Goal: Task Accomplishment & Management: Complete application form

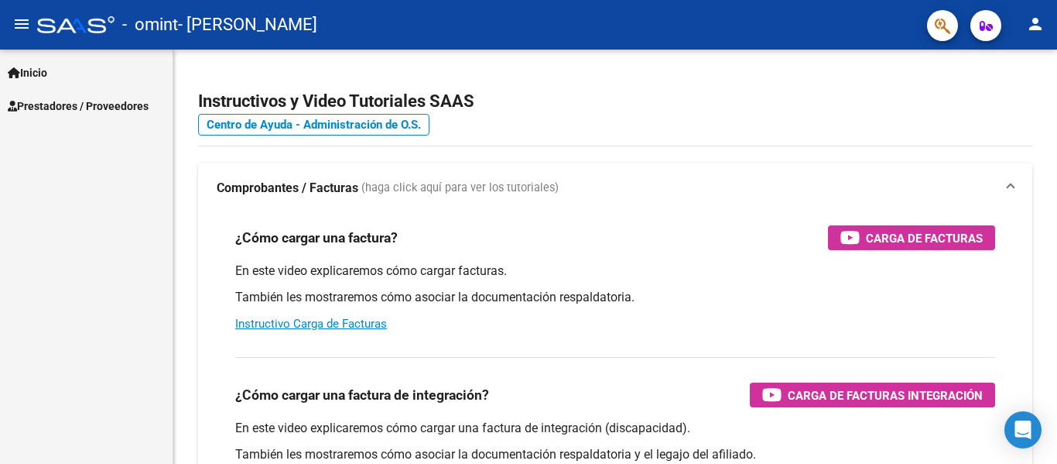
click at [139, 104] on span "Prestadores / Proveedores" at bounding box center [78, 106] width 141 height 17
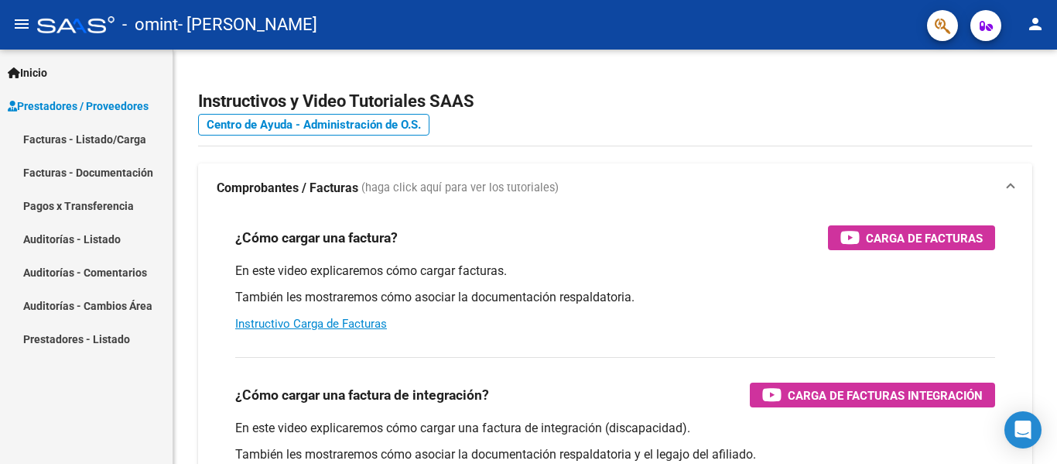
click at [111, 146] on link "Facturas - Listado/Carga" at bounding box center [86, 138] width 173 height 33
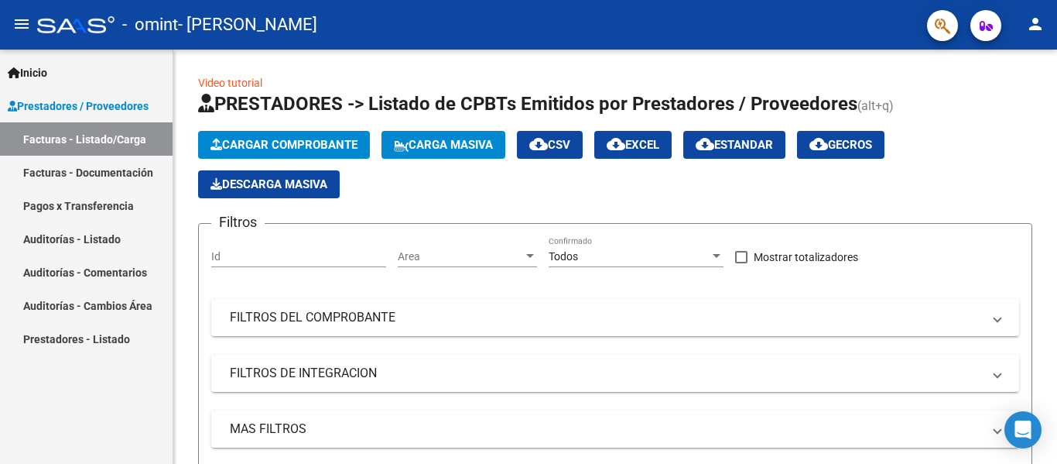
click at [128, 169] on link "Facturas - Documentación" at bounding box center [86, 172] width 173 height 33
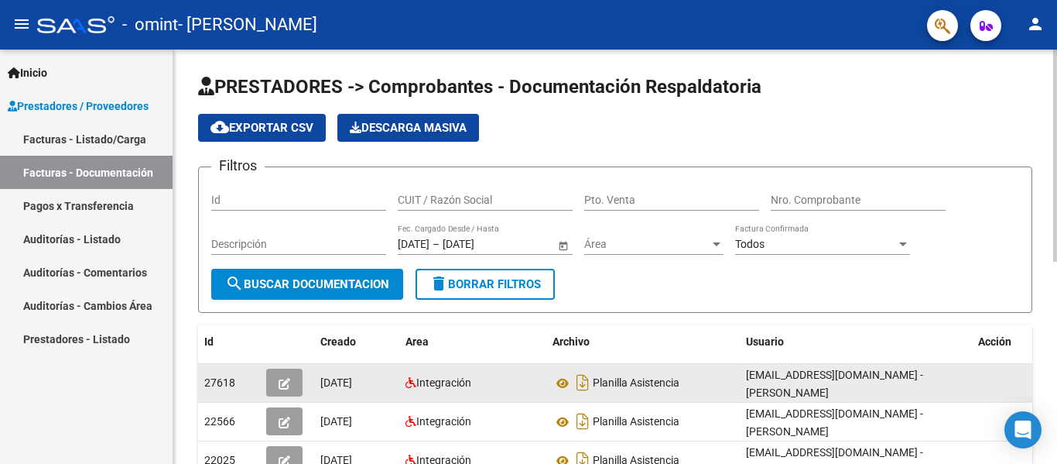
click at [280, 382] on icon "button" at bounding box center [285, 384] width 12 height 12
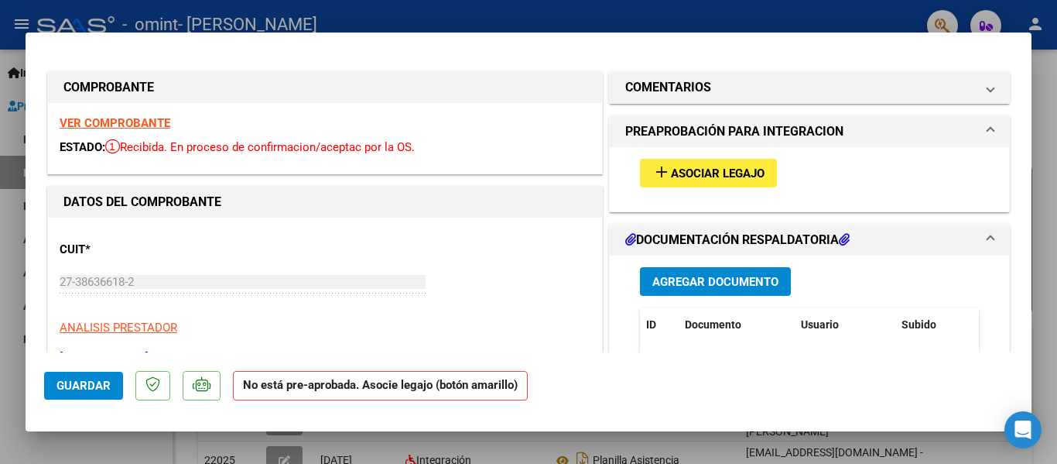
click at [684, 168] on span "Asociar Legajo" at bounding box center [718, 173] width 94 height 14
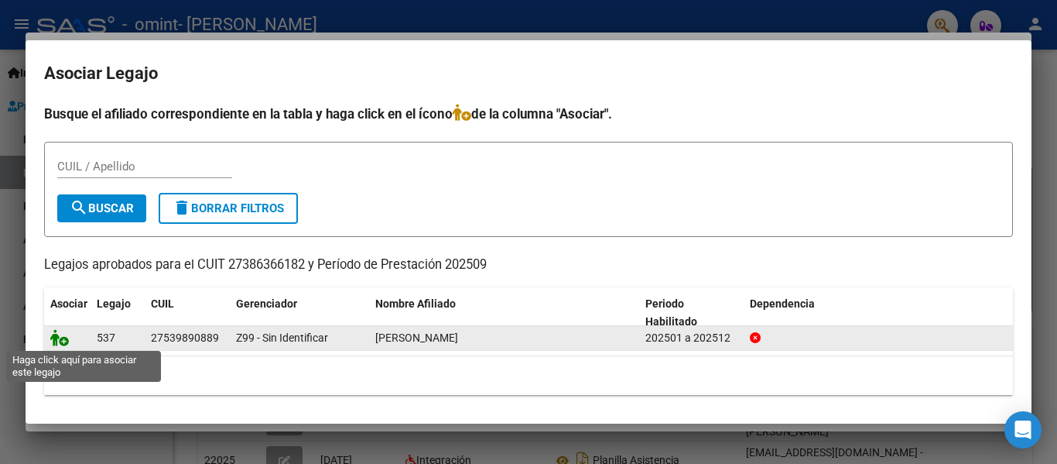
click at [62, 342] on icon at bounding box center [59, 337] width 19 height 17
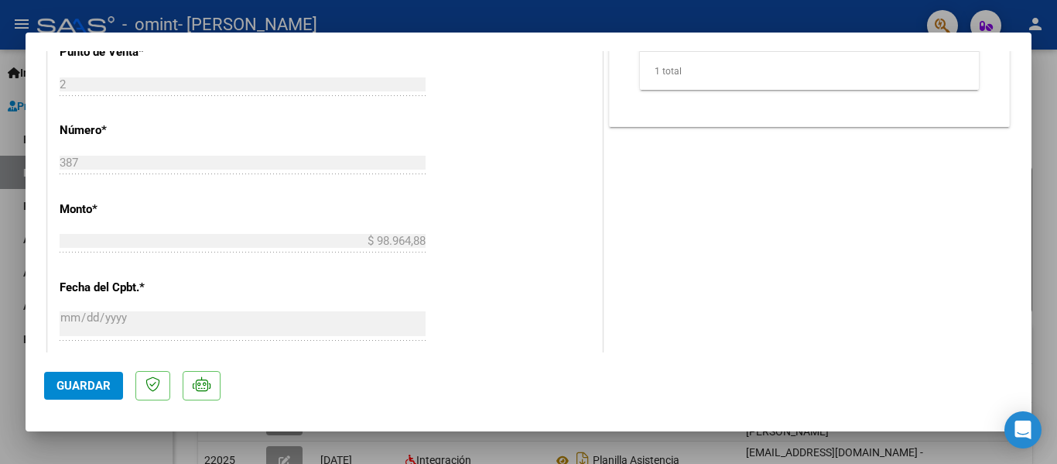
scroll to position [1027, 0]
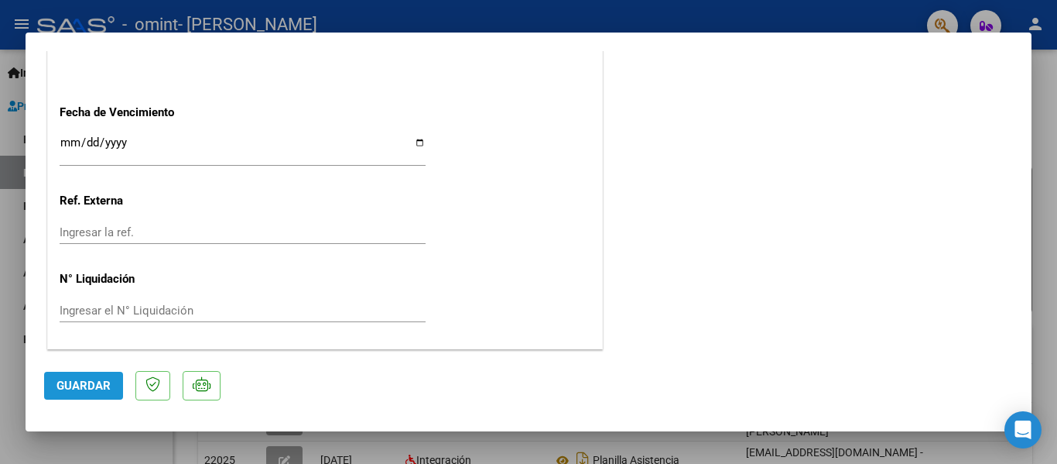
click at [100, 382] on span "Guardar" at bounding box center [84, 385] width 54 height 14
click at [90, 377] on button "Guardar" at bounding box center [83, 386] width 79 height 28
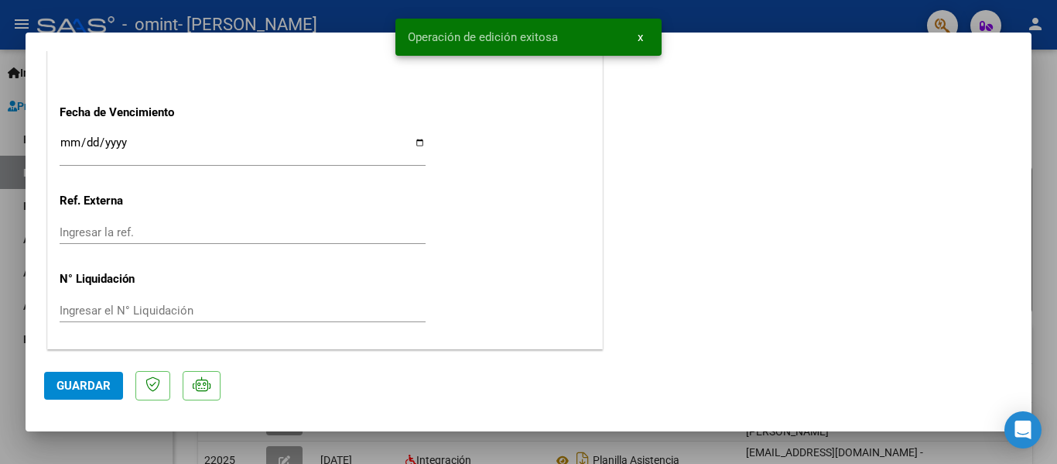
click at [2, 407] on div at bounding box center [528, 232] width 1057 height 464
type input "$ 0,00"
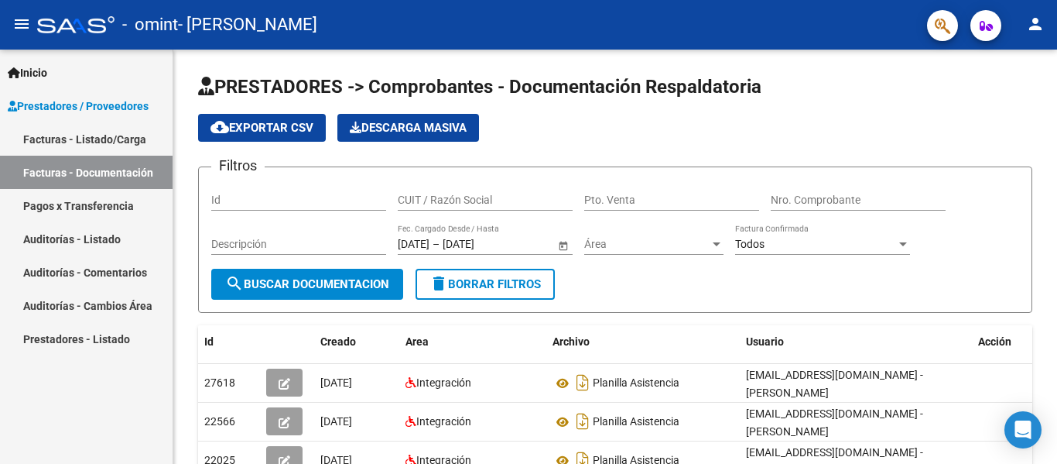
click at [118, 267] on link "Auditorías - Comentarios" at bounding box center [86, 271] width 173 height 33
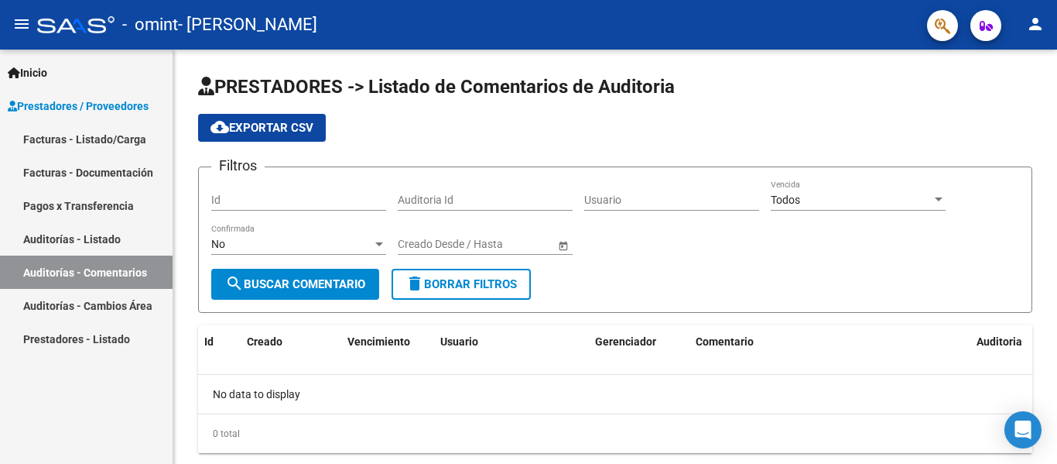
click at [113, 140] on link "Facturas - Listado/Carga" at bounding box center [86, 138] width 173 height 33
